Goal: Find specific page/section: Find specific page/section

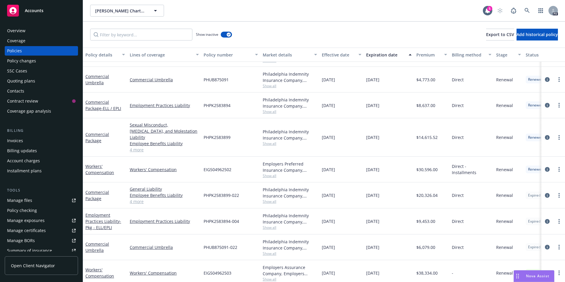
scroll to position [306, 0]
click at [42, 9] on span "Accounts" at bounding box center [34, 10] width 19 height 5
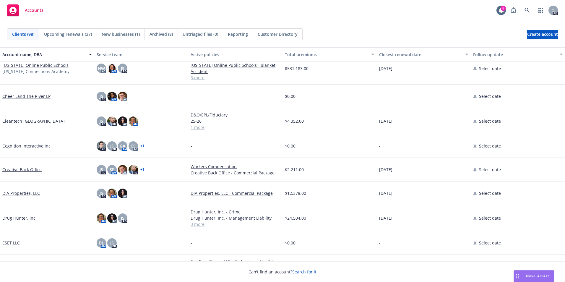
scroll to position [296, 0]
click at [3, 219] on link "Drug Hunter, Inc." at bounding box center [19, 218] width 34 height 6
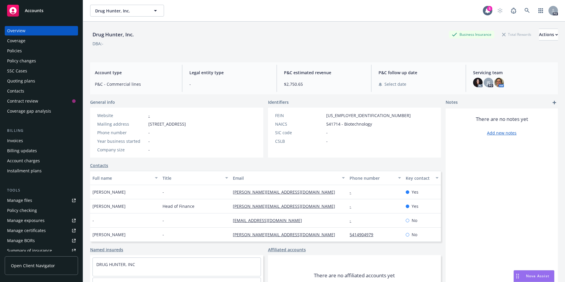
click at [21, 50] on div "Policies" at bounding box center [14, 50] width 15 height 9
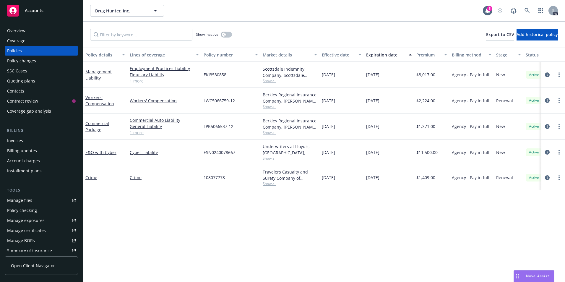
click at [40, 12] on span "Accounts" at bounding box center [34, 10] width 19 height 5
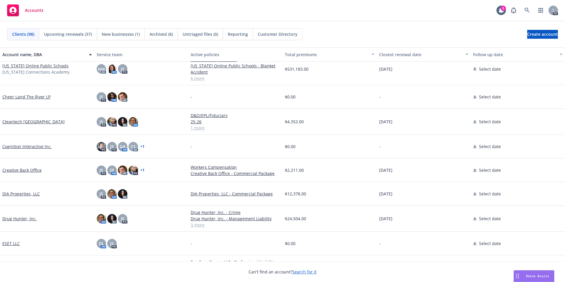
scroll to position [296, 0]
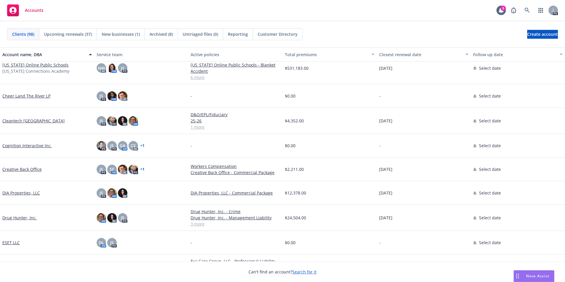
click at [18, 219] on link "Drug Hunter, Inc." at bounding box center [19, 218] width 34 height 6
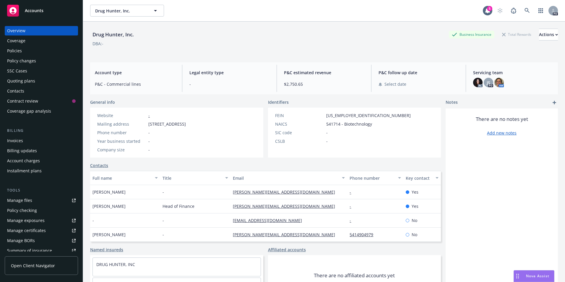
click at [17, 53] on div "Policies" at bounding box center [14, 50] width 15 height 9
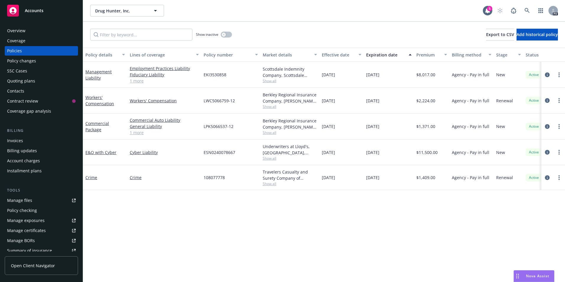
click at [135, 131] on link "1 more" at bounding box center [164, 133] width 69 height 6
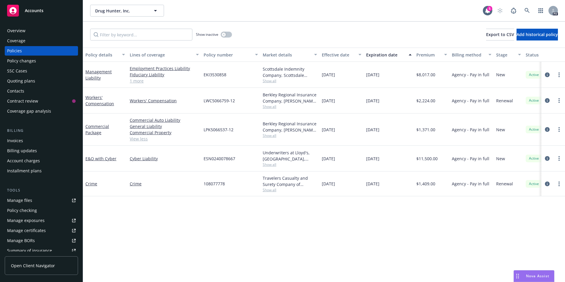
click at [144, 138] on link "View less" at bounding box center [164, 139] width 69 height 6
